Goal: Information Seeking & Learning: Learn about a topic

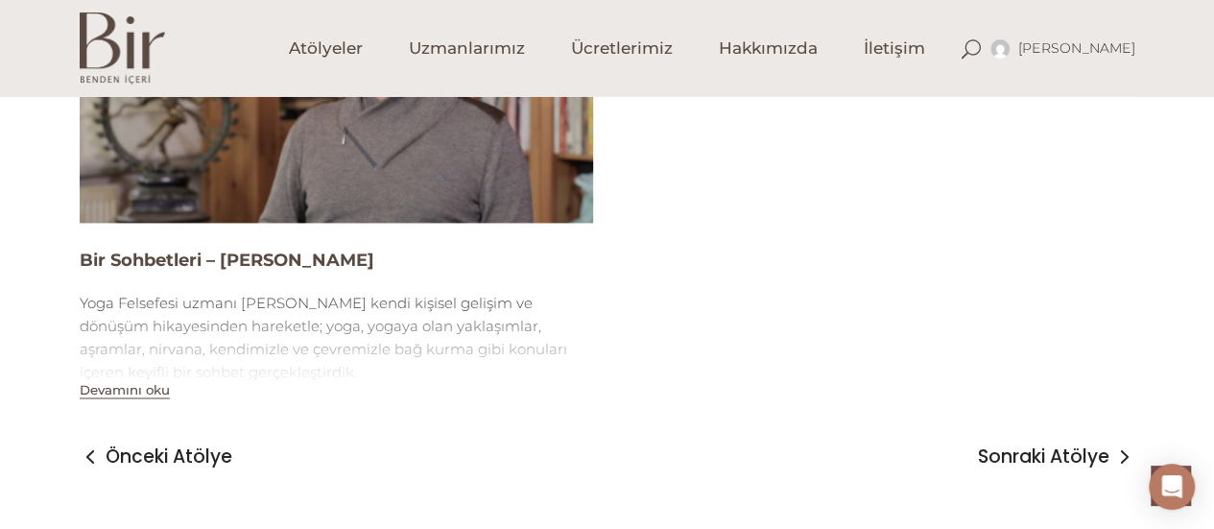
scroll to position [1334, 0]
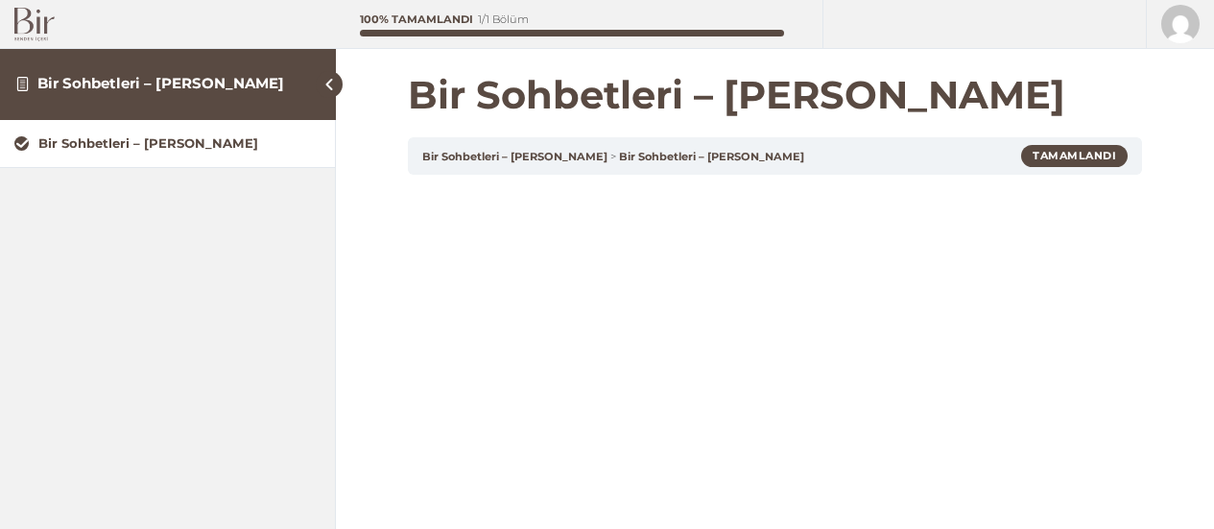
scroll to position [271, 0]
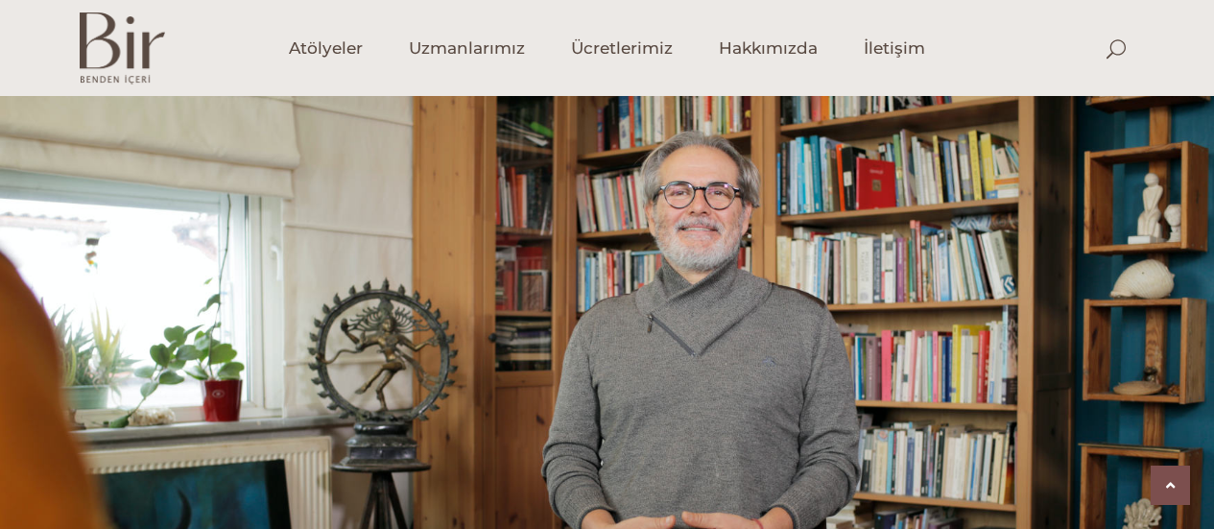
scroll to position [1248, 0]
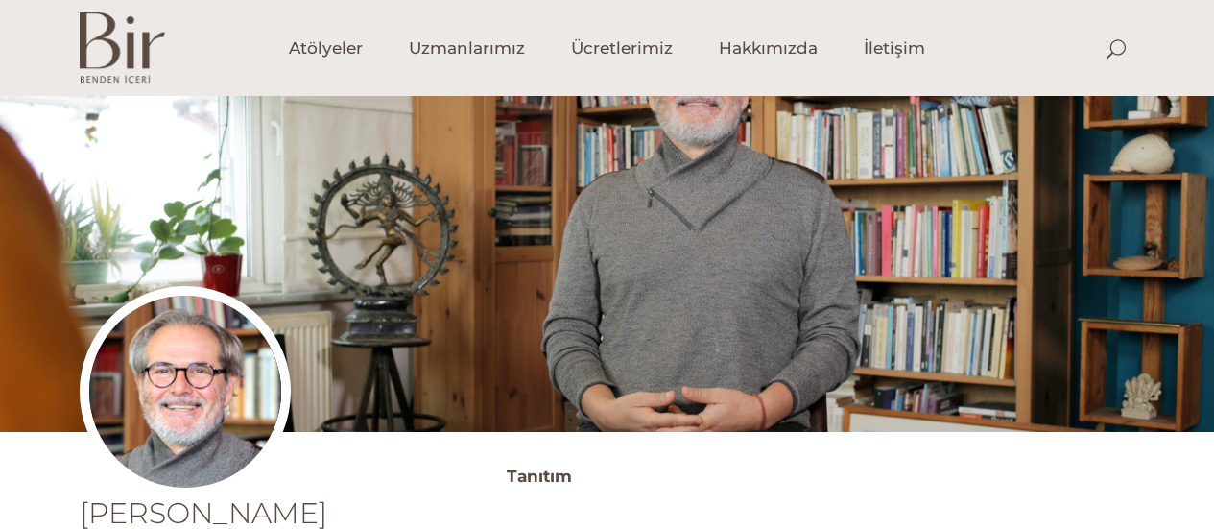
scroll to position [864, 0]
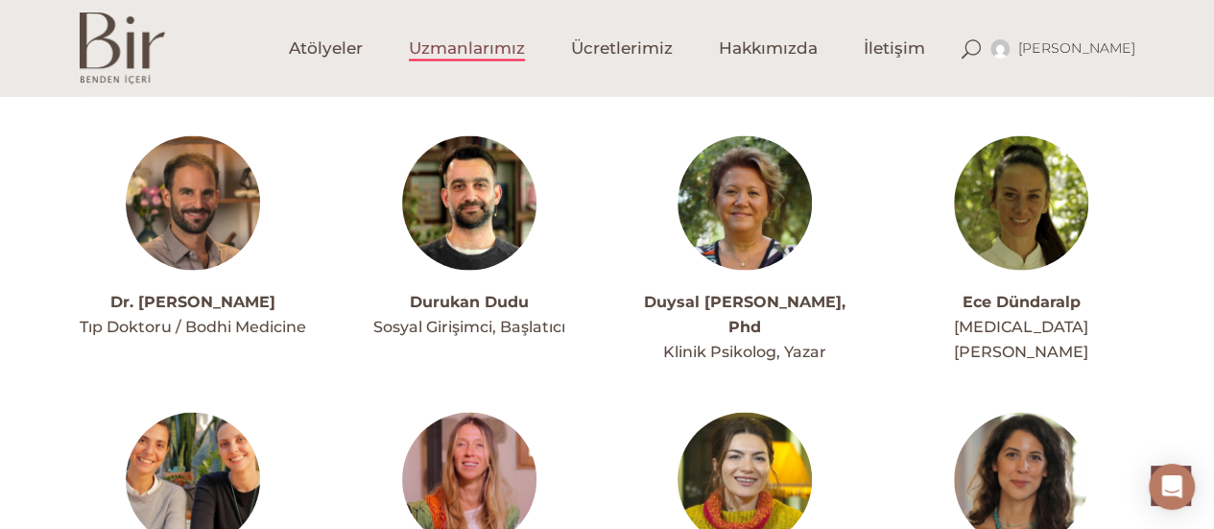
scroll to position [1919, 0]
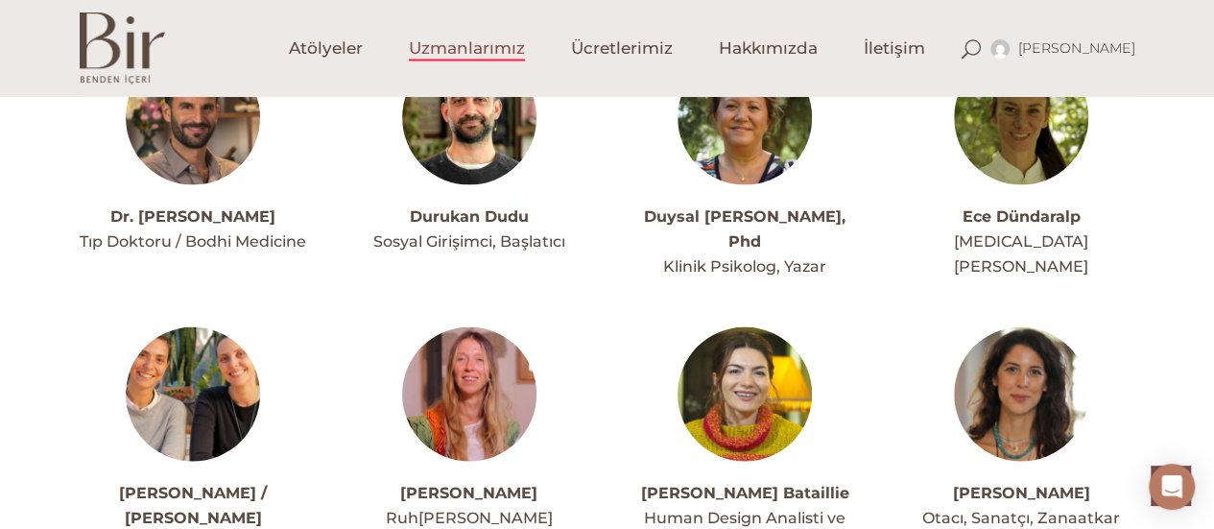
click at [1013, 331] on img at bounding box center [1021, 394] width 134 height 134
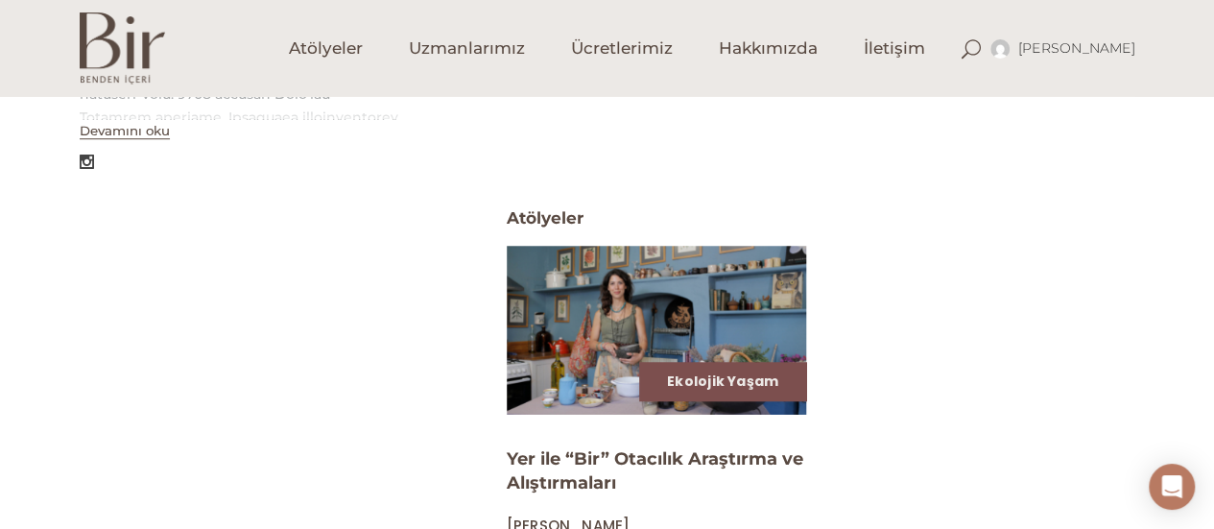
scroll to position [809, 0]
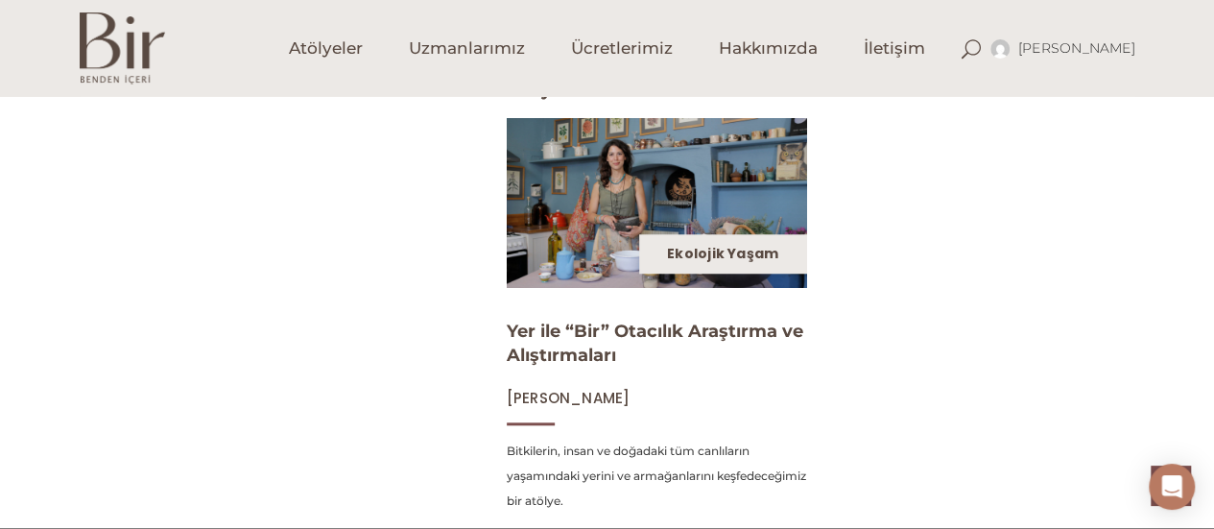
click at [658, 236] on div "Ekolojik Yaşam" at bounding box center [722, 253] width 167 height 38
